Goal: Task Accomplishment & Management: Use online tool/utility

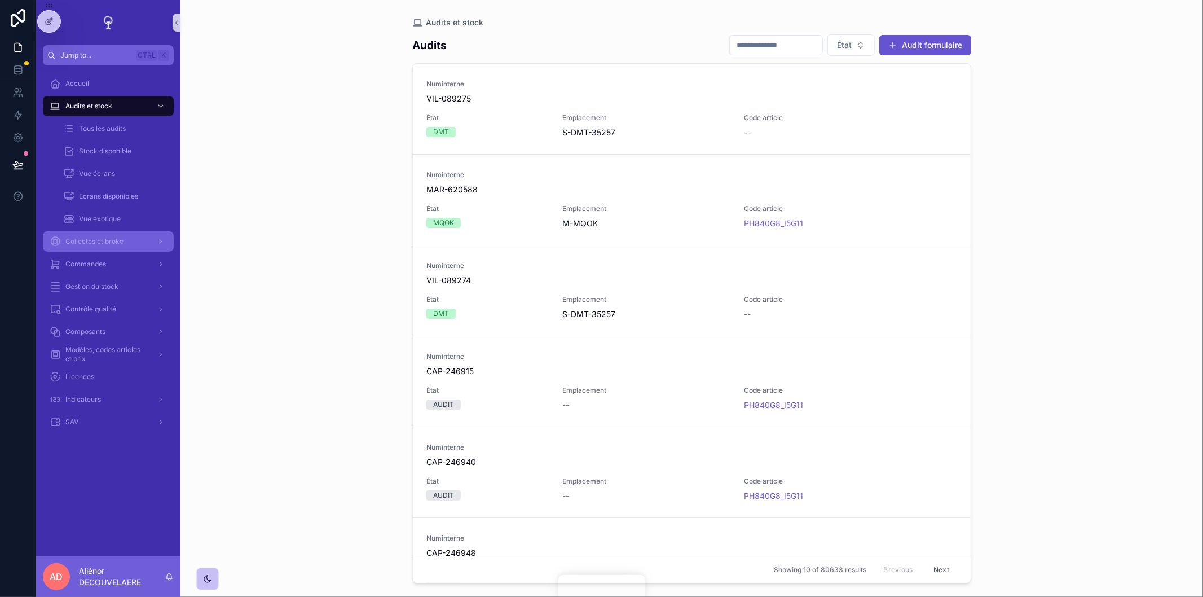
click at [100, 250] on link "Collectes et broke" at bounding box center [108, 241] width 131 height 20
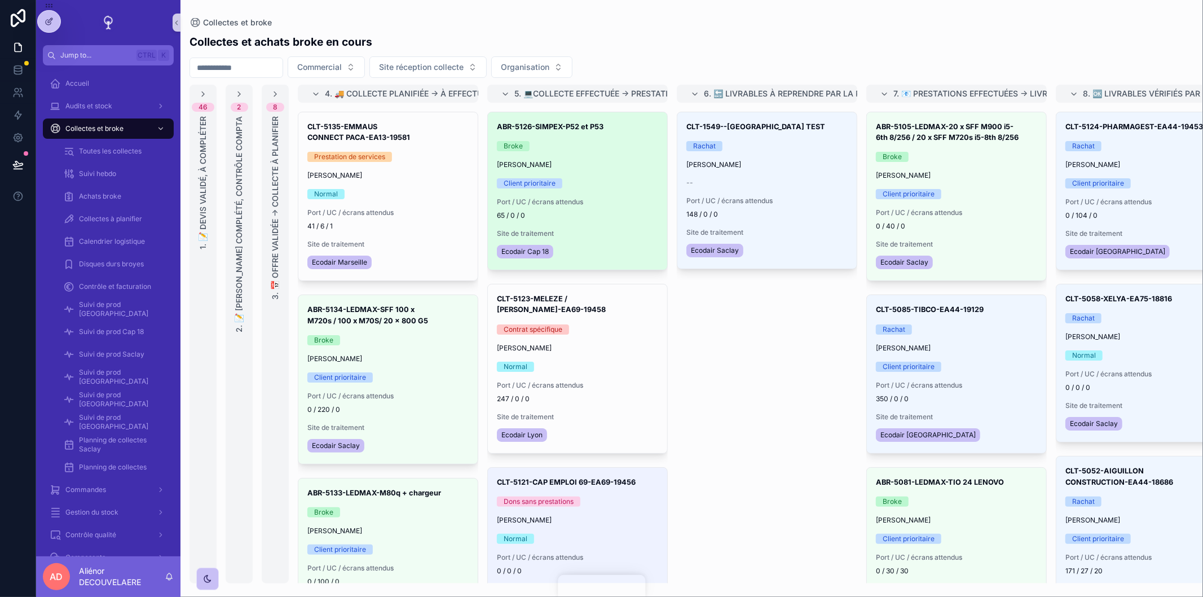
click at [602, 168] on div "[PERSON_NAME]" at bounding box center [577, 164] width 161 height 9
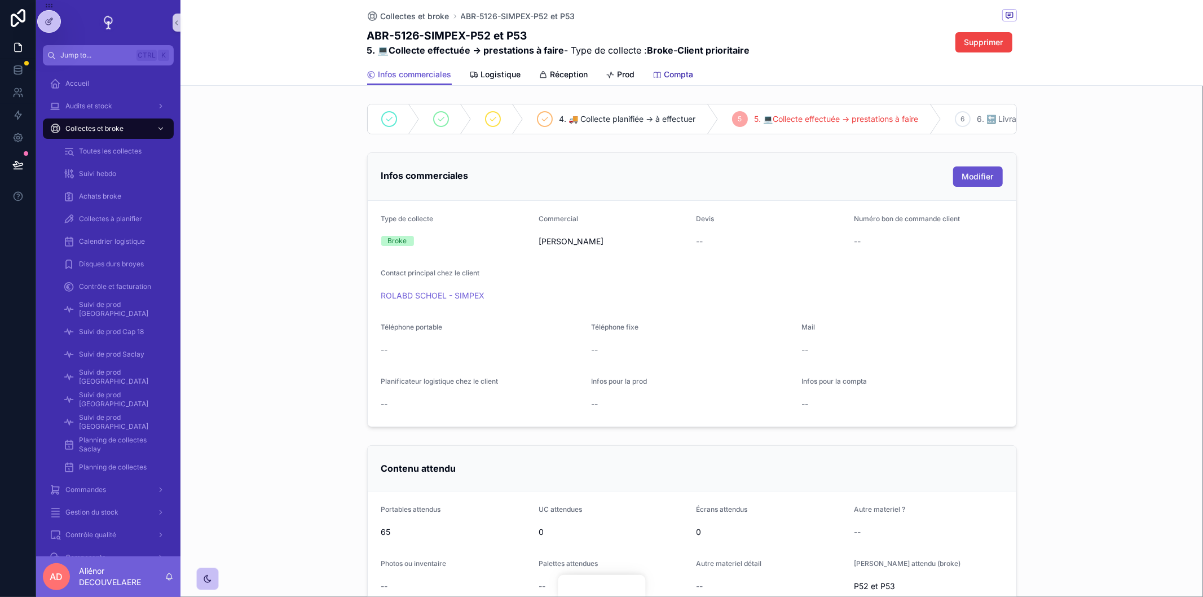
click at [669, 79] on span "Compta" at bounding box center [678, 74] width 29 height 11
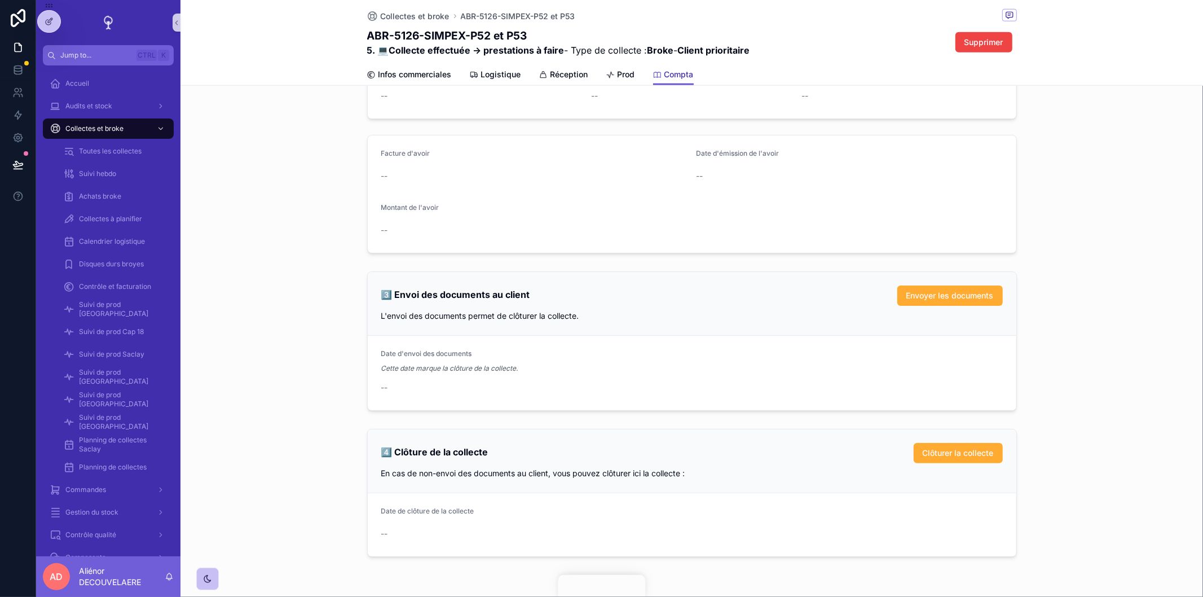
scroll to position [1125, 0]
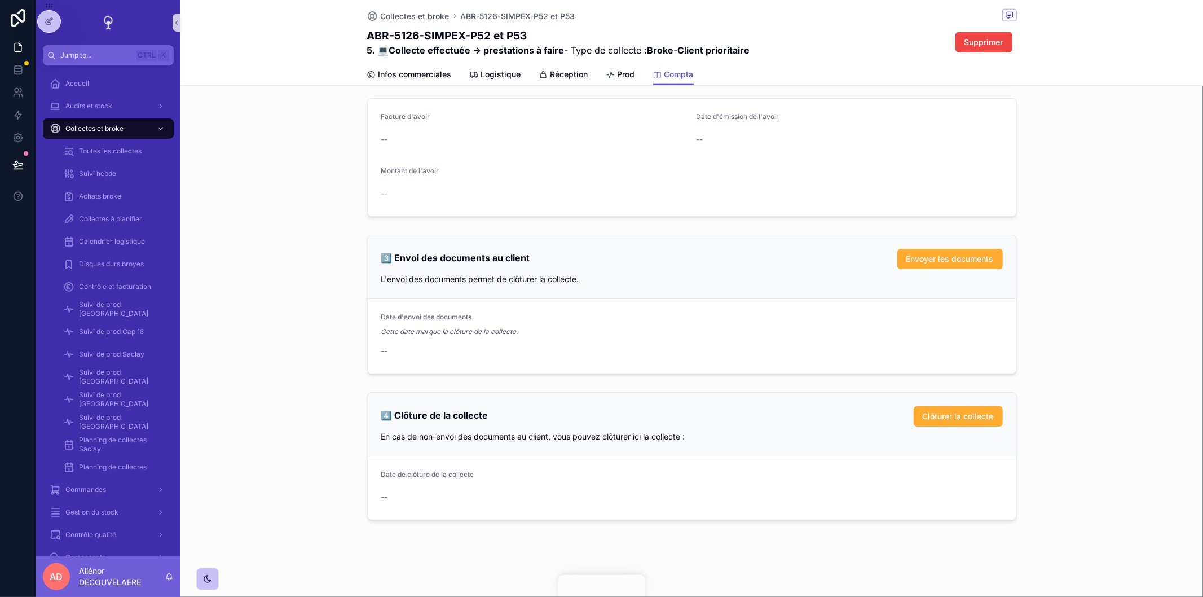
click at [973, 272] on div "3️⃣ Envoi des documents au client Envoyer les documents L'envoi des documents p…" at bounding box center [692, 267] width 649 height 64
click at [951, 253] on span "Envoyer les documents" at bounding box center [949, 258] width 87 height 11
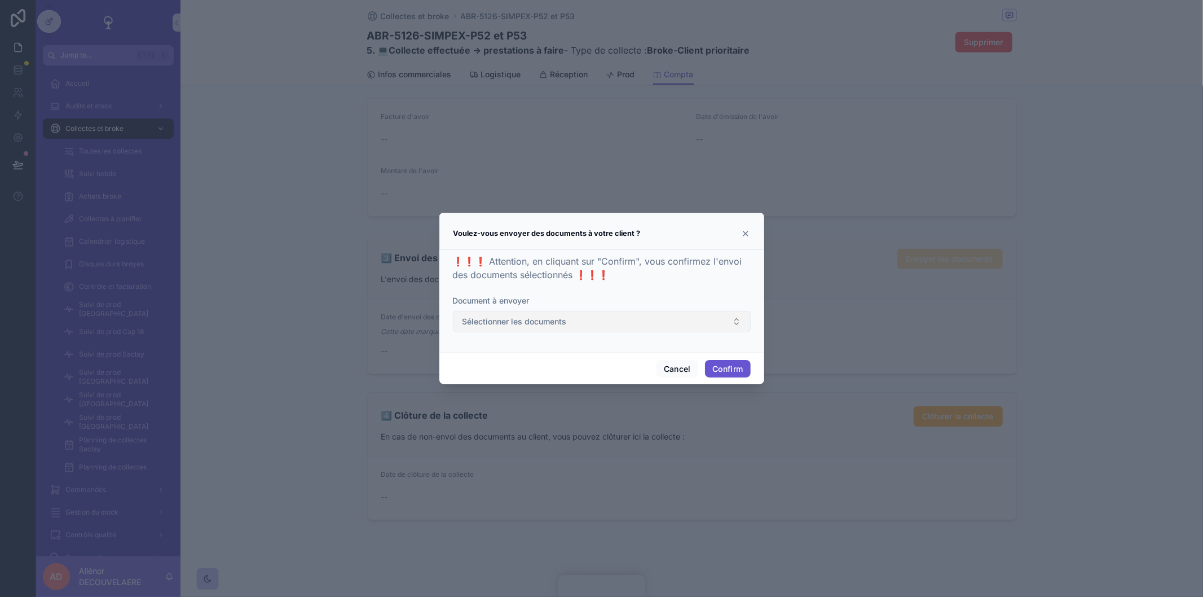
click at [625, 312] on button "Sélectionner les documents" at bounding box center [602, 321] width 298 height 21
click at [703, 230] on div "Voulez-vous envoyer des documents à votre client ?" at bounding box center [601, 234] width 297 height 14
click at [746, 234] on icon at bounding box center [745, 233] width 5 height 5
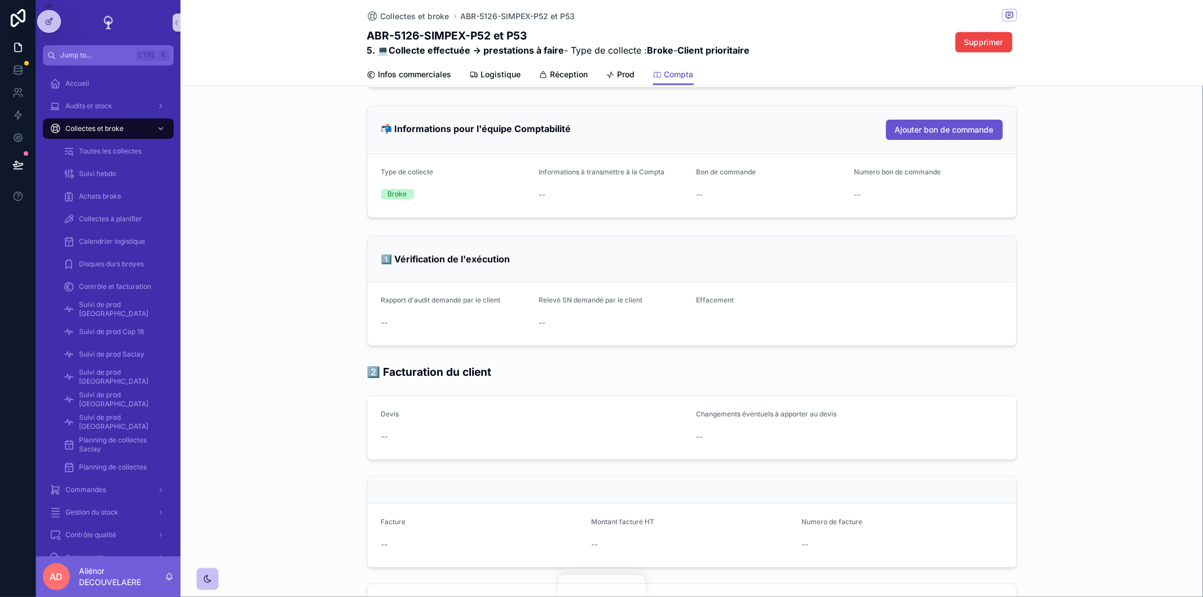
scroll to position [666, 0]
